Goal: Information Seeking & Learning: Learn about a topic

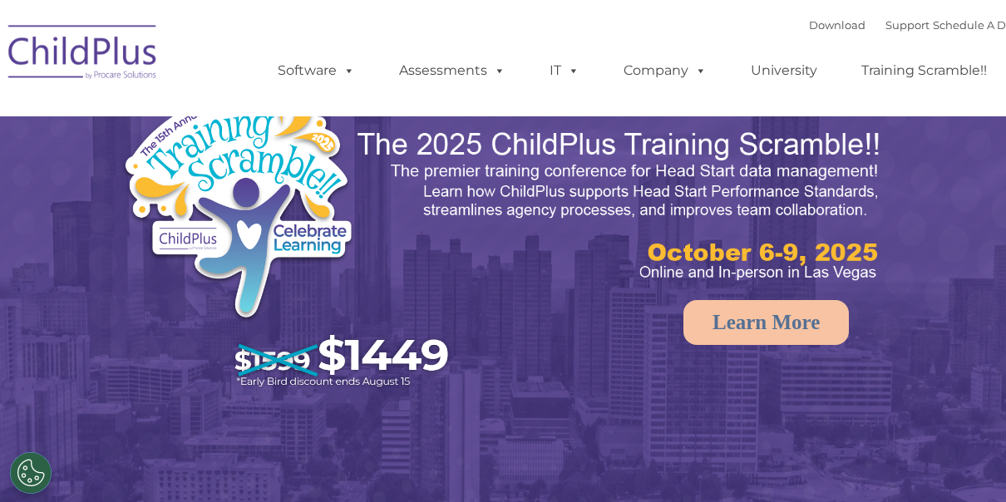
select select "MEDIUM"
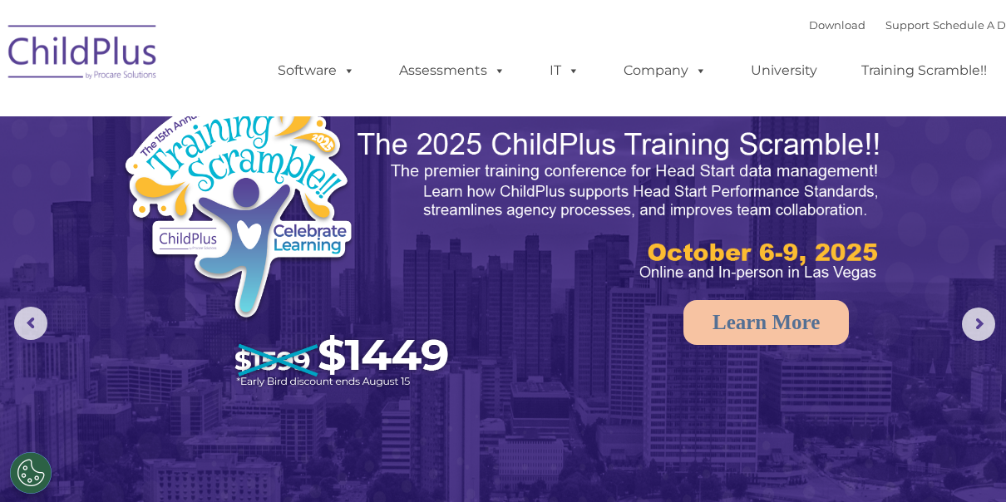
scroll to position [13, 0]
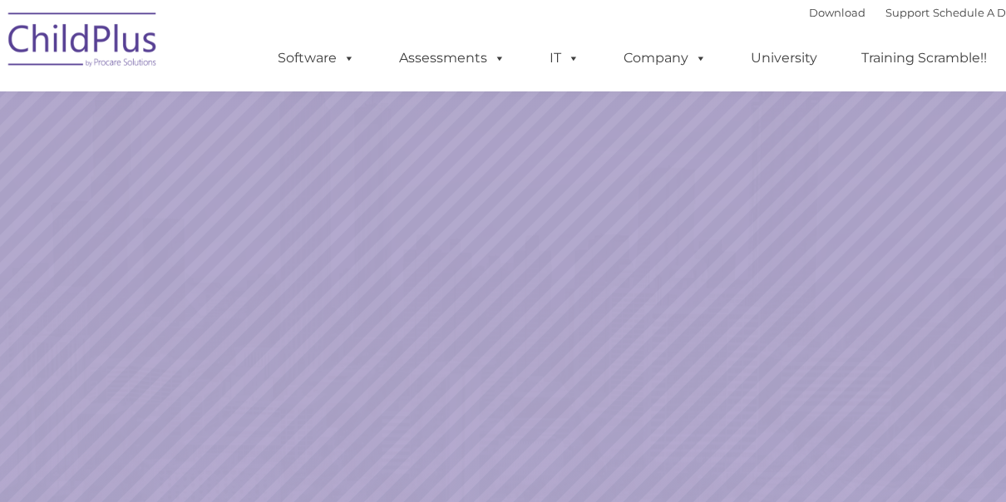
scroll to position [244, 0]
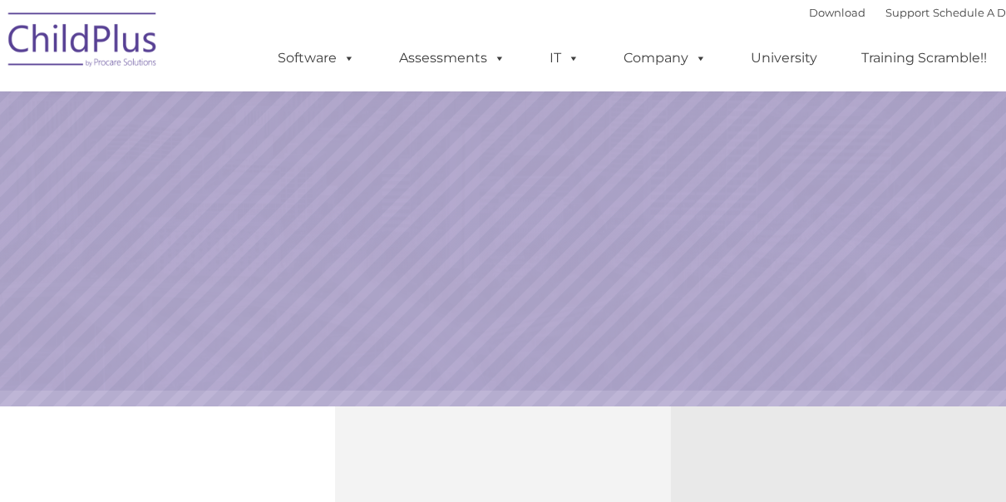
select select "MEDIUM"
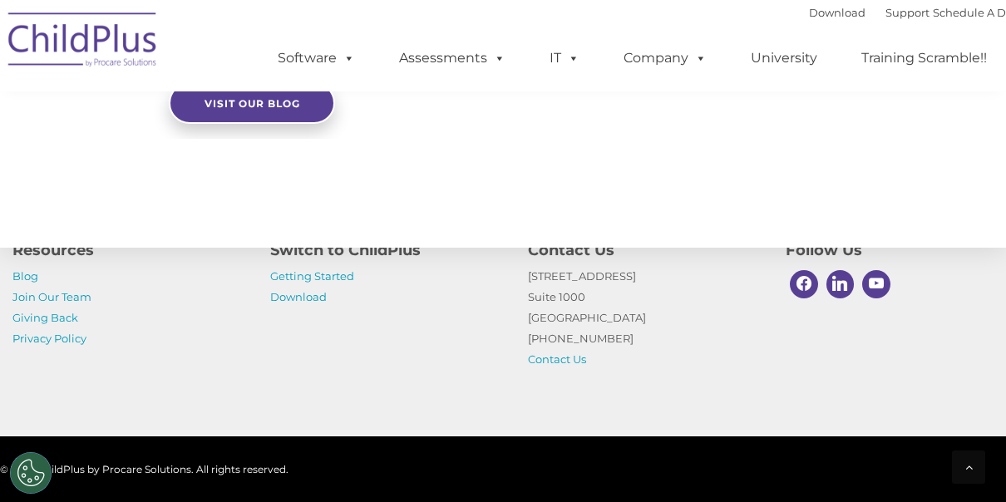
scroll to position [2032, 0]
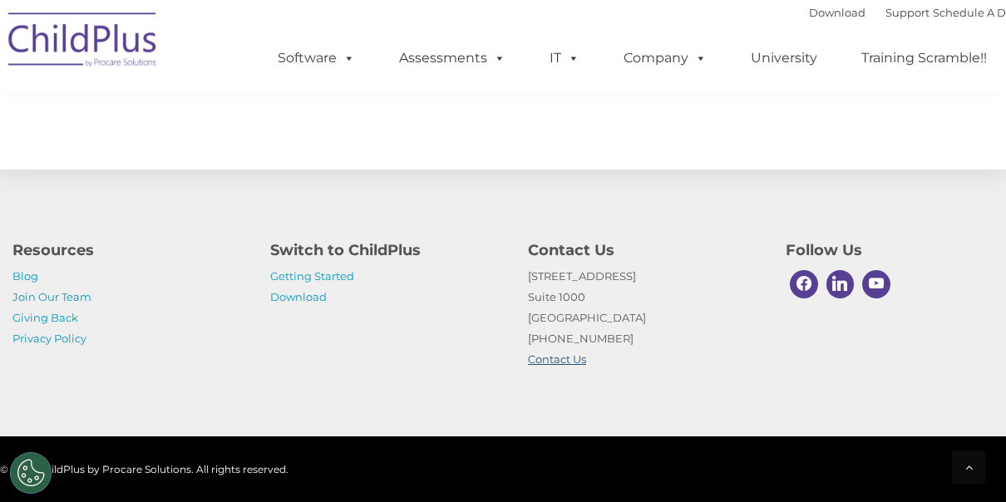
click at [551, 363] on link "Contact Us" at bounding box center [557, 359] width 58 height 13
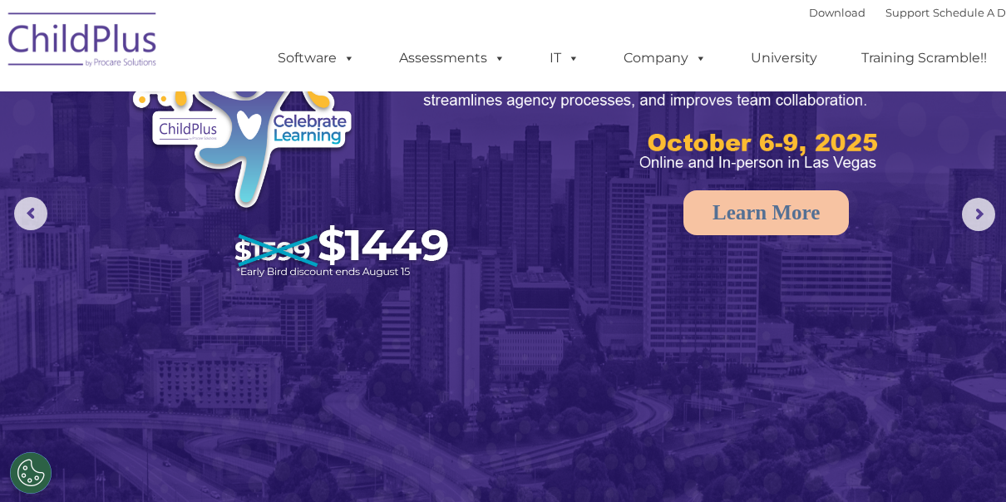
scroll to position [0, 0]
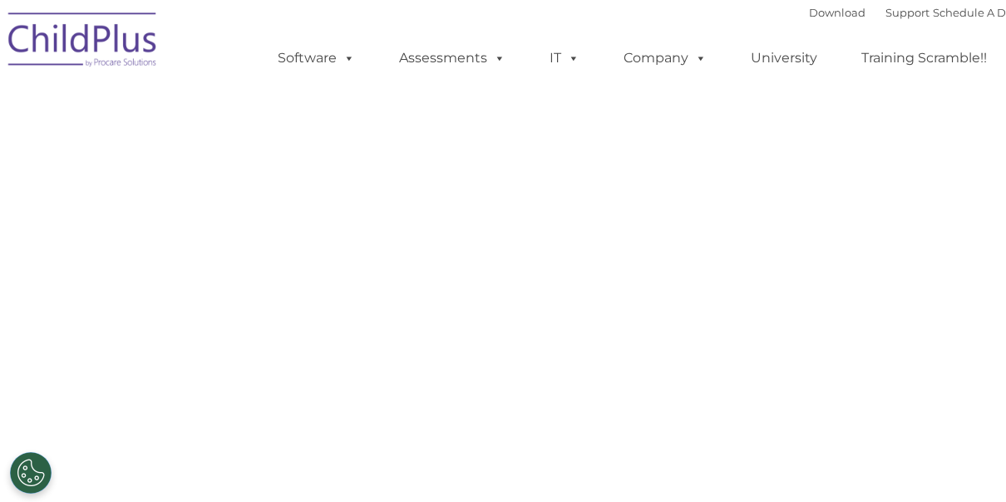
select select "MEDIUM"
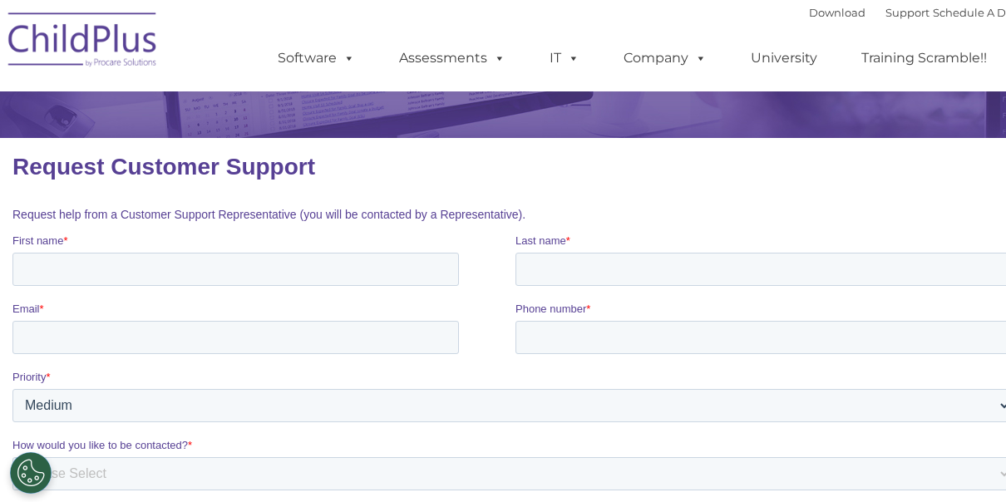
scroll to position [146, 0]
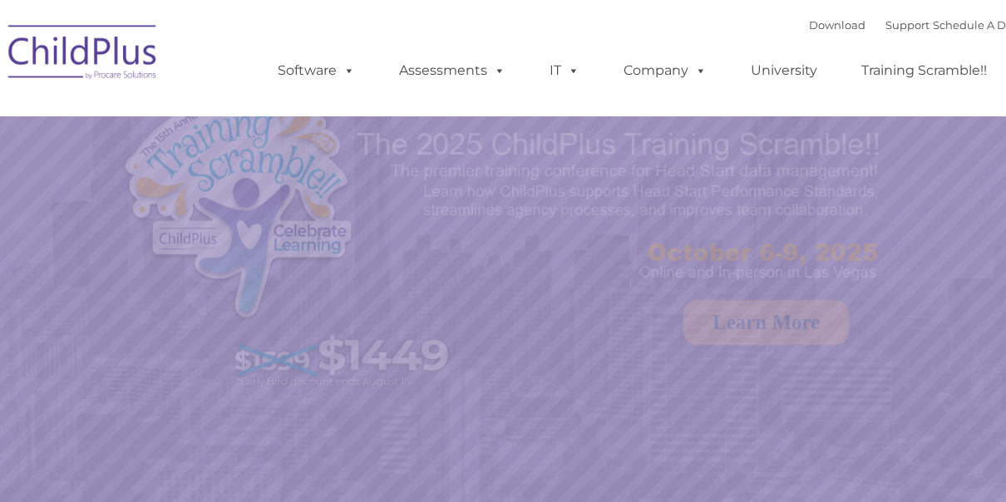
select select "MEDIUM"
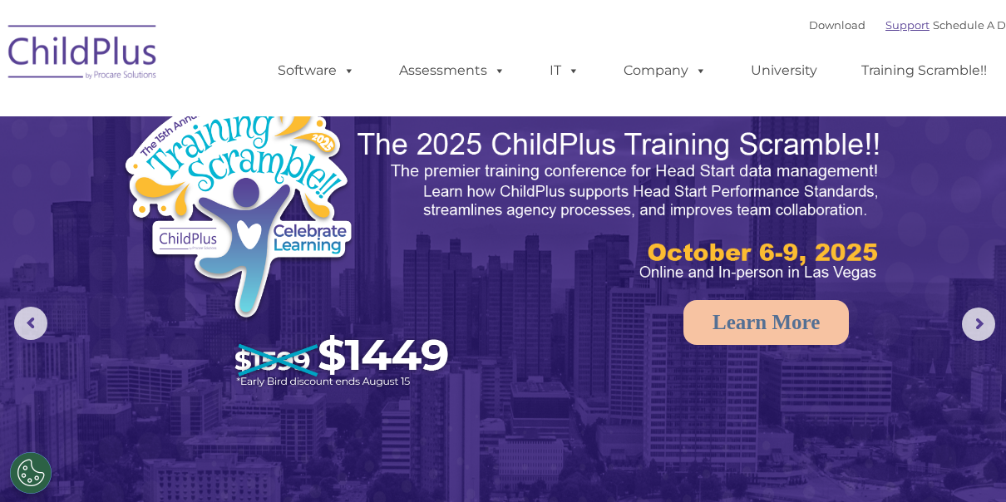
click at [891, 25] on link "Support" at bounding box center [908, 24] width 44 height 13
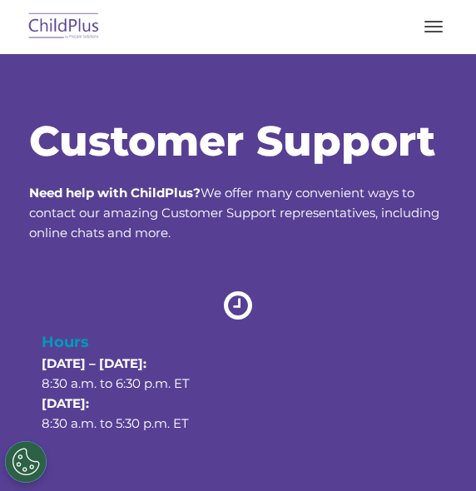
click at [245, 267] on div "Customer Support Need help with ChildPlus? We offer many convenient ways to con…" at bounding box center [237, 318] width 417 height 395
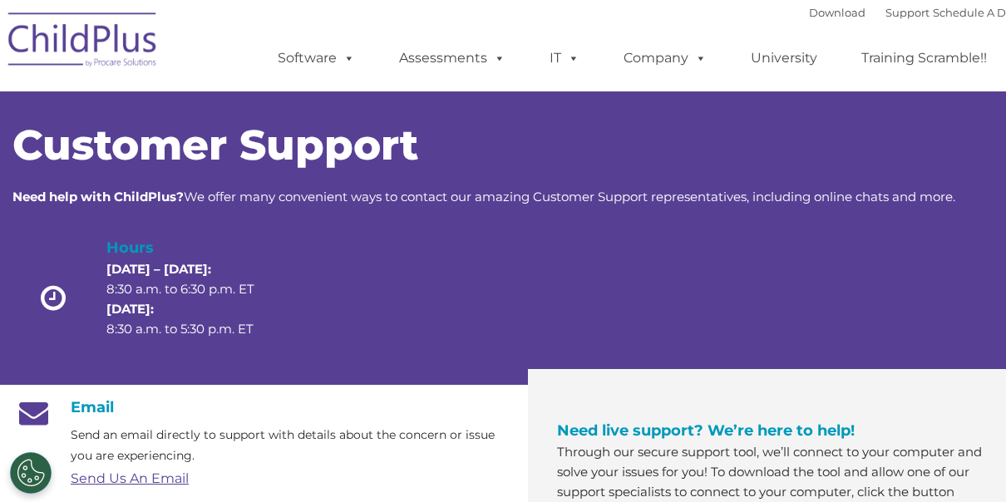
click at [95, 475] on link "Send Us An Email" at bounding box center [130, 479] width 118 height 16
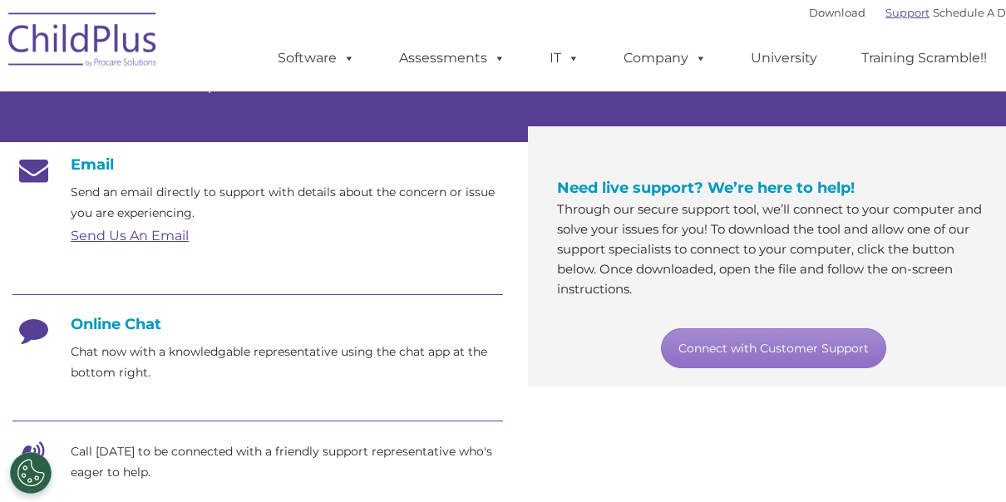
scroll to position [244, 0]
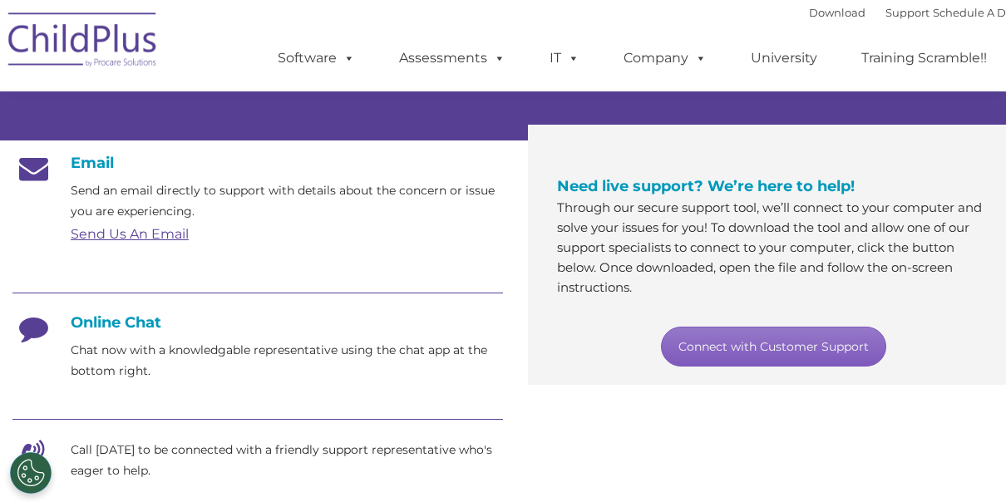
click at [826, 349] on link "Connect with Customer Support" at bounding box center [773, 347] width 225 height 40
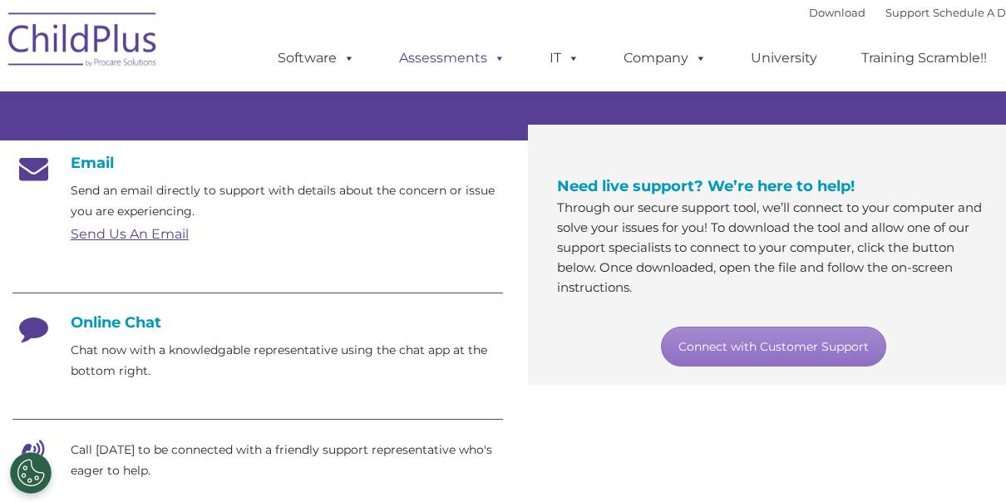
click at [504, 56] on span at bounding box center [496, 58] width 18 height 16
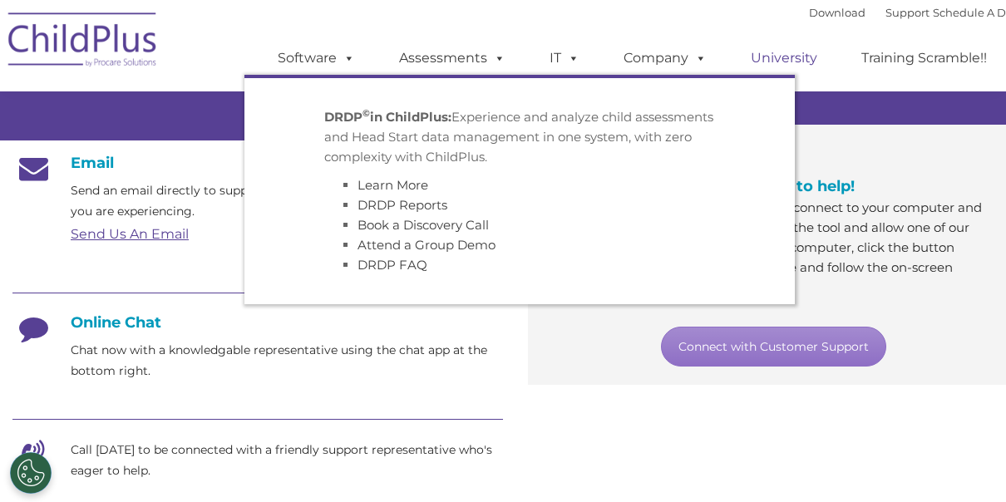
click at [827, 58] on link "University" at bounding box center [784, 58] width 100 height 33
click at [857, 88] on ul "Software ChildPlus: The original and most widely-used Head Start data managemen…" at bounding box center [637, 58] width 787 height 67
